Goal: Information Seeking & Learning: Check status

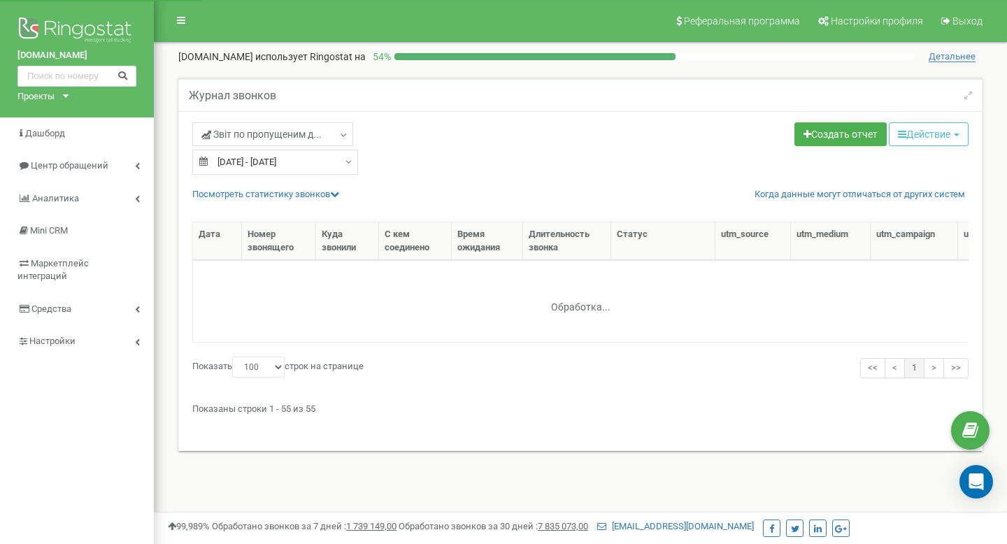
select select "100"
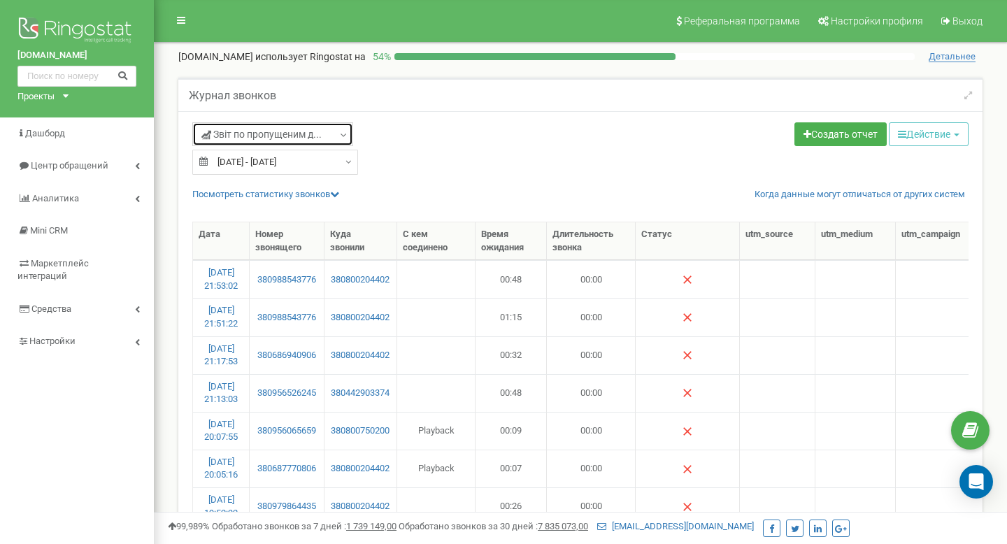
click at [230, 132] on span "Звіт по пропущеним д..." at bounding box center [261, 134] width 120 height 14
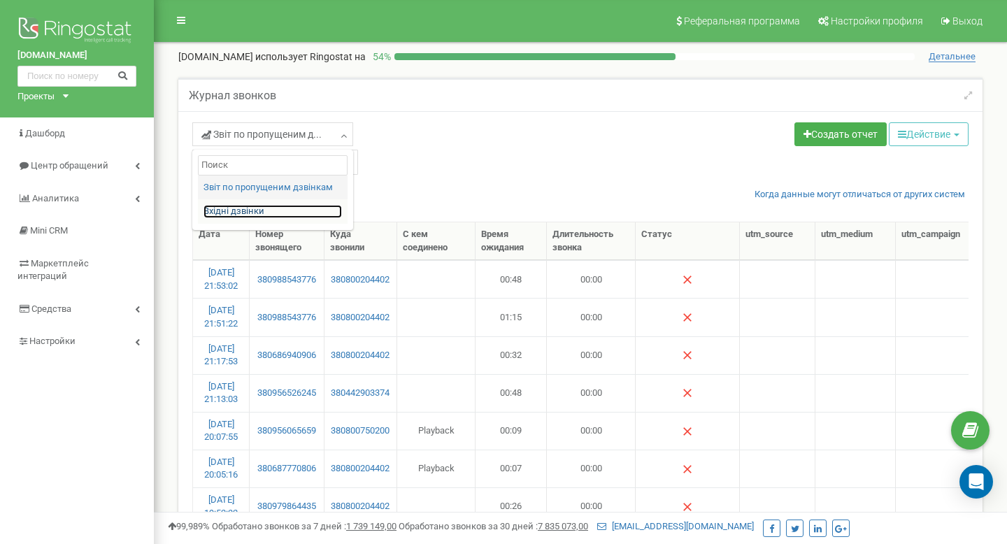
click at [248, 213] on link "Вхідні дзвінки" at bounding box center [273, 211] width 138 height 13
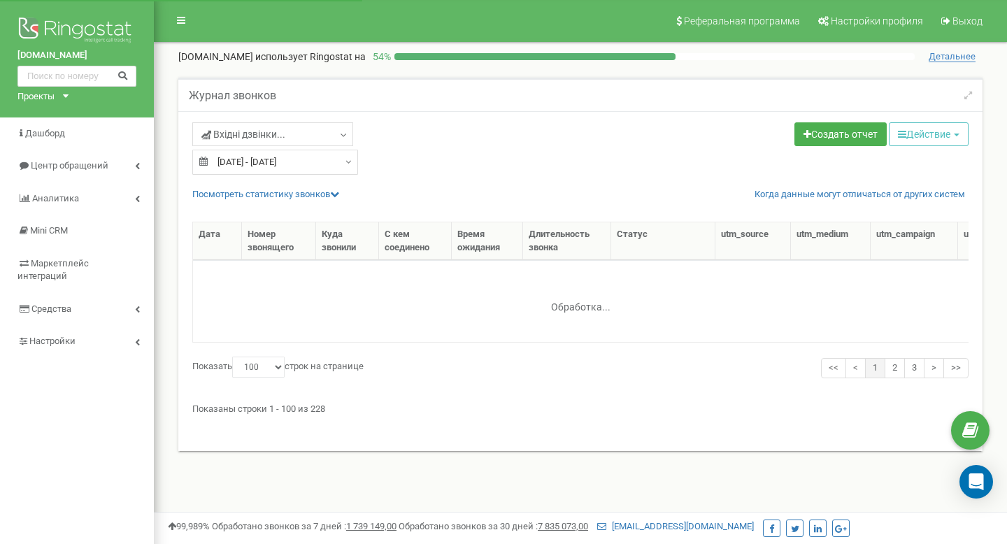
select select "100"
click at [296, 192] on link "Посмотреть cтатистику звонков" at bounding box center [265, 194] width 147 height 10
